Goal: Find specific page/section: Find specific page/section

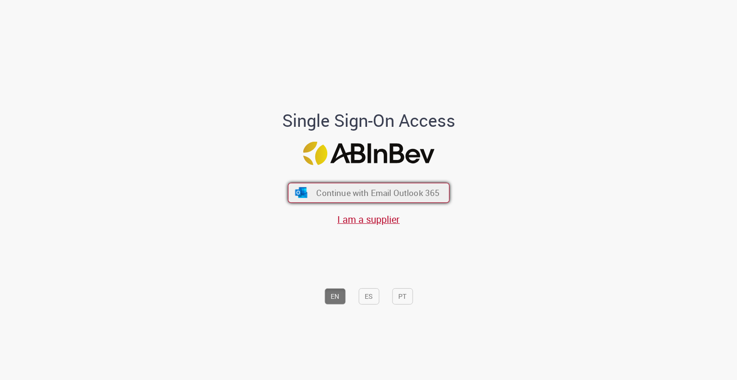
click at [337, 190] on span "Continue with Email Outlook 365" at bounding box center [377, 192] width 123 height 11
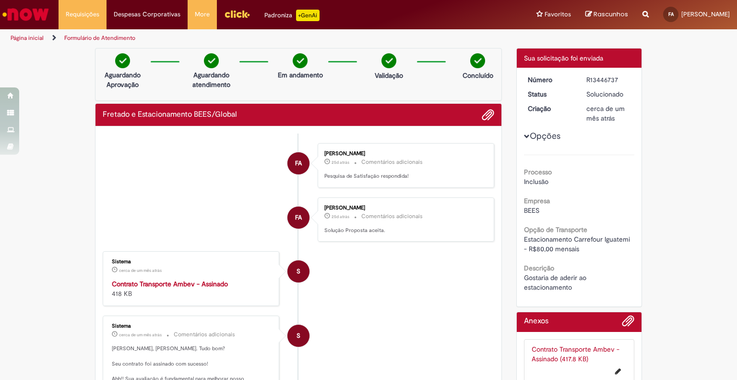
drag, startPoint x: 57, startPoint y: 0, endPoint x: 21, endPoint y: 71, distance: 79.0
click at [29, 42] on li "Página inicial" at bounding box center [33, 38] width 53 height 18
click at [36, 36] on link "Página inicial" at bounding box center [27, 38] width 33 height 8
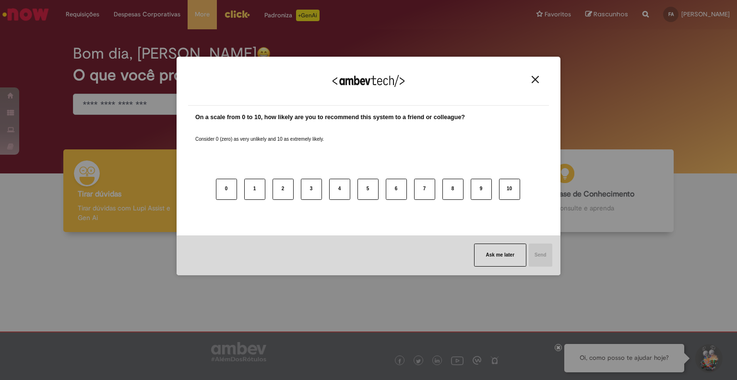
click at [529, 81] on button "Close" at bounding box center [535, 79] width 13 height 8
